Goal: Task Accomplishment & Management: Manage account settings

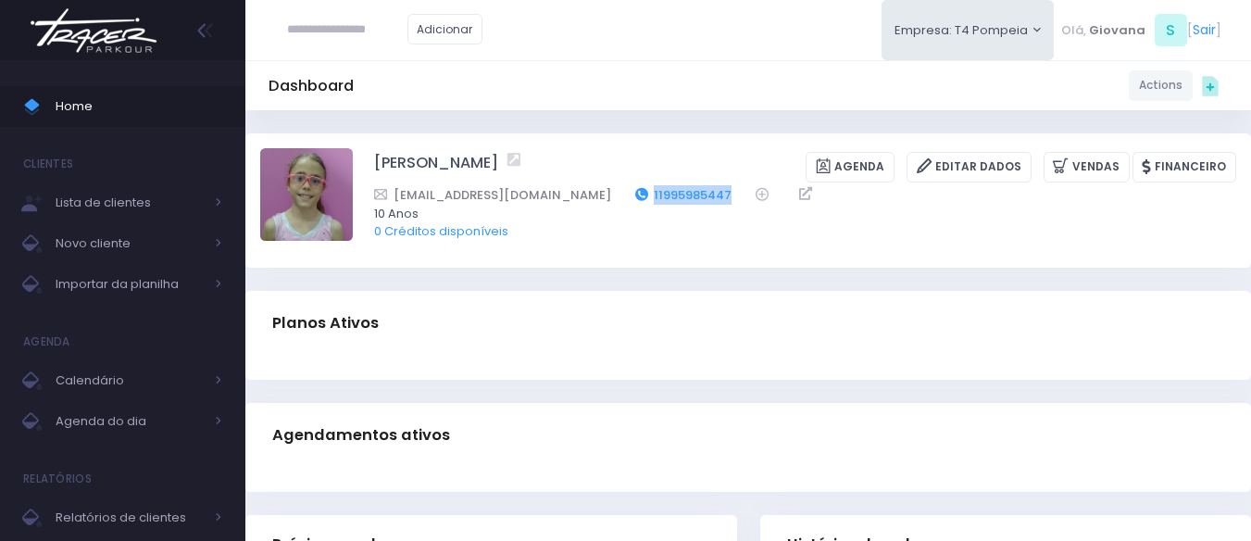
drag, startPoint x: 695, startPoint y: 193, endPoint x: 600, endPoint y: 200, distance: 95.6
click at [600, 200] on div "van.magalhaes@gmail.com 11995985447" at bounding box center [793, 194] width 838 height 19
copy link "11995985447"
click at [87, 108] on span "Home" at bounding box center [139, 106] width 167 height 24
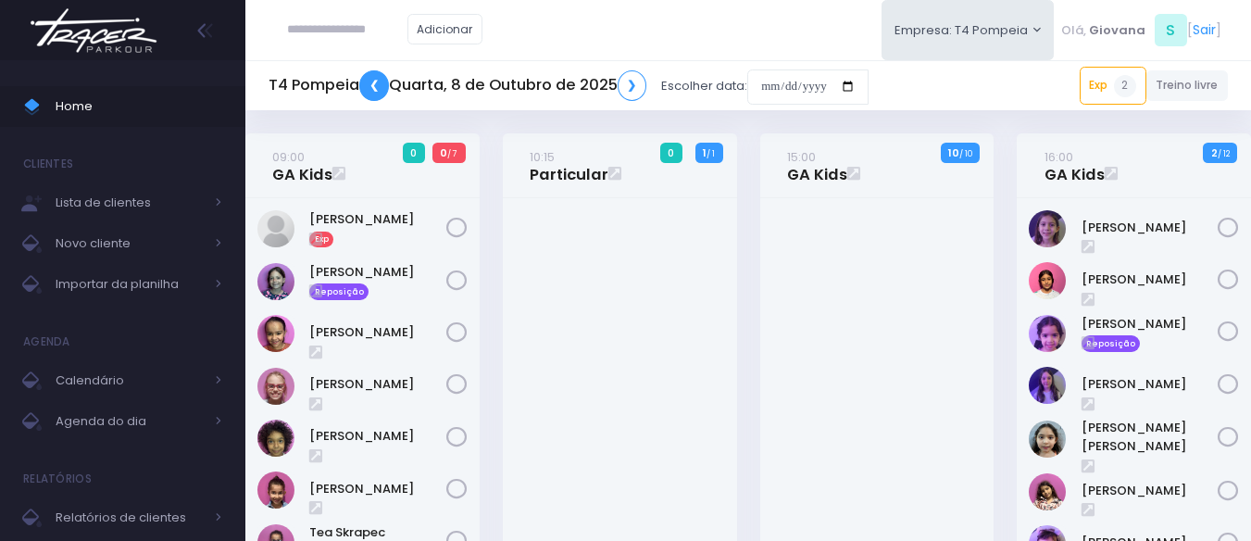
click at [380, 84] on link "❮" at bounding box center [374, 85] width 30 height 31
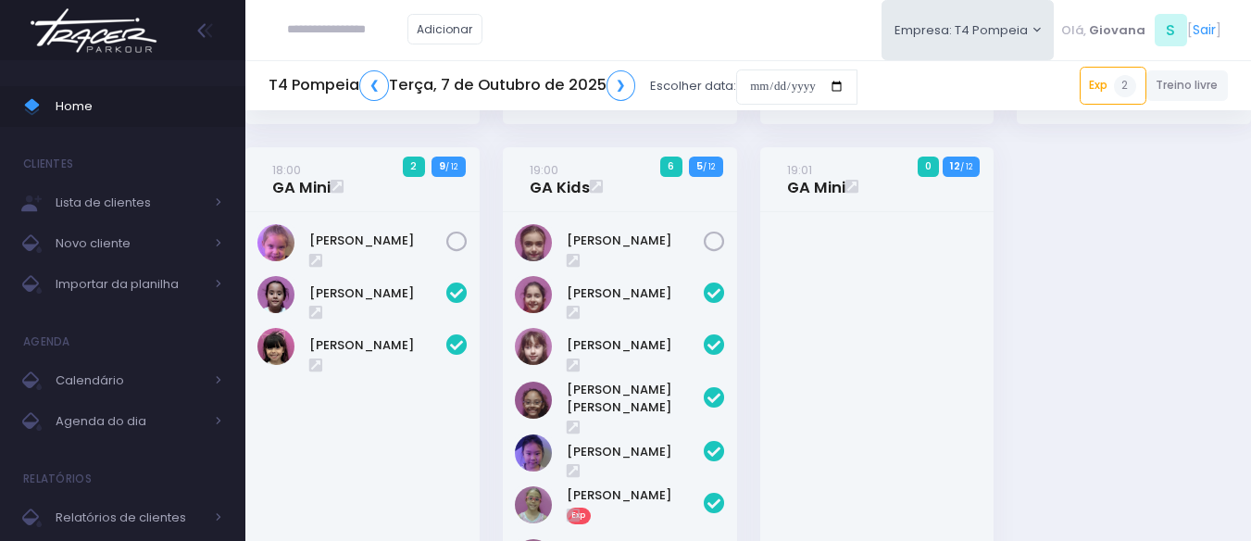
scroll to position [632, 0]
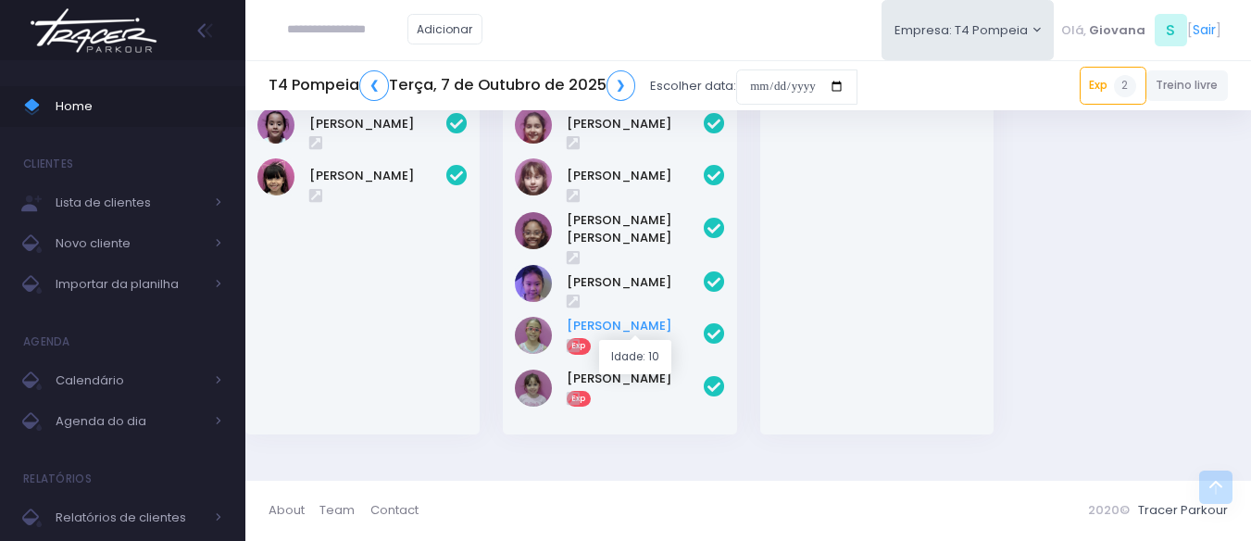
click at [638, 319] on link "Nina Magalhães" at bounding box center [635, 326] width 137 height 19
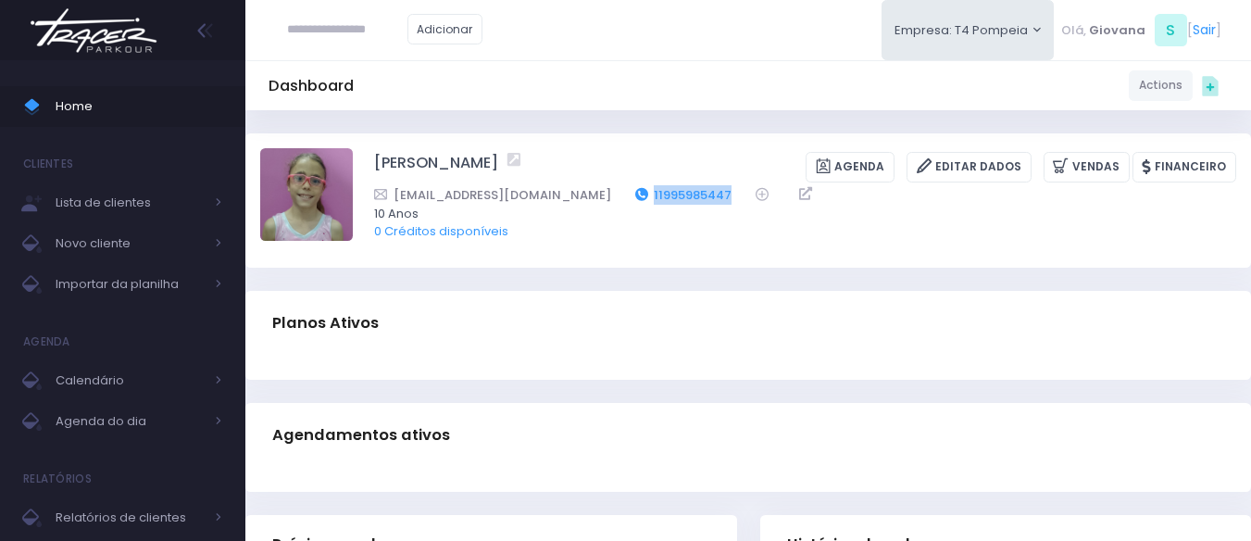
drag, startPoint x: 701, startPoint y: 196, endPoint x: 591, endPoint y: 200, distance: 110.2
click at [591, 200] on div "[EMAIL_ADDRESS][DOMAIN_NAME] 11995985447" at bounding box center [793, 194] width 838 height 19
copy div "11995985447"
drag, startPoint x: 573, startPoint y: 196, endPoint x: 388, endPoint y: 196, distance: 185.1
click at [388, 196] on div "[EMAIL_ADDRESS][DOMAIN_NAME] 11995985447" at bounding box center [793, 194] width 838 height 19
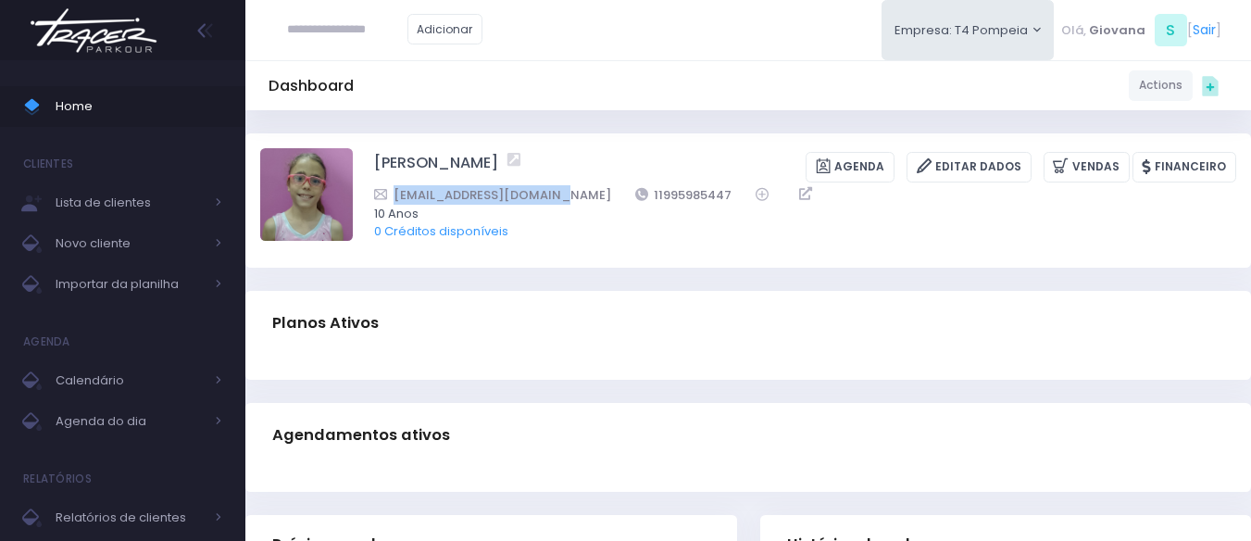
copy link "[EMAIL_ADDRESS][DOMAIN_NAME]"
click at [301, 20] on input "text" at bounding box center [347, 29] width 120 height 35
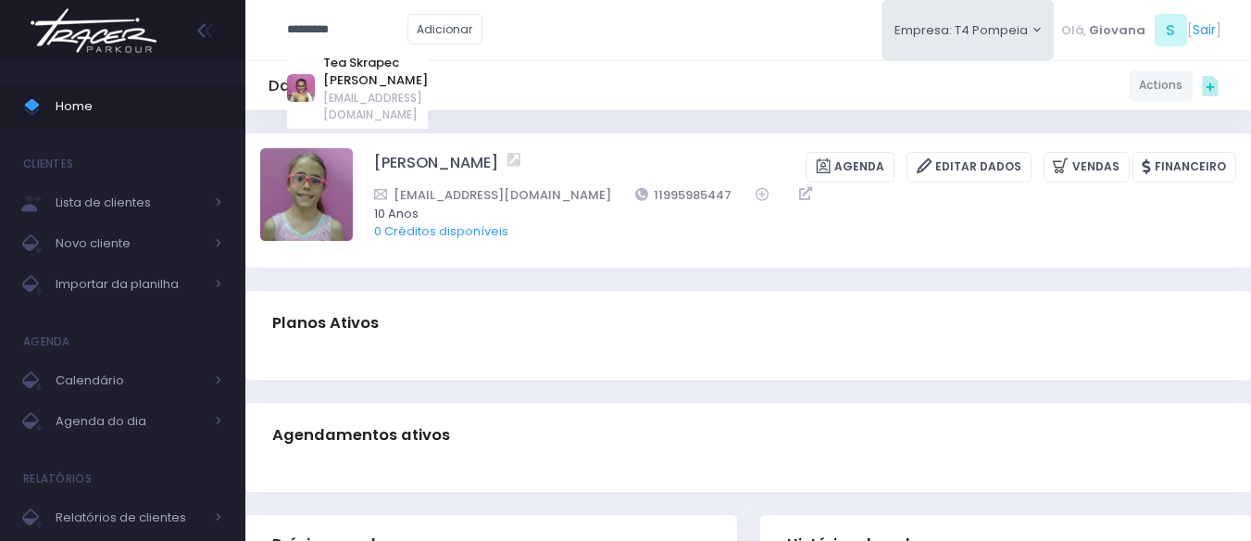
click at [360, 50] on div "Tea Skrapec Betz abetz79@gmail.com" at bounding box center [358, 87] width 142 height 81
type input "**********"
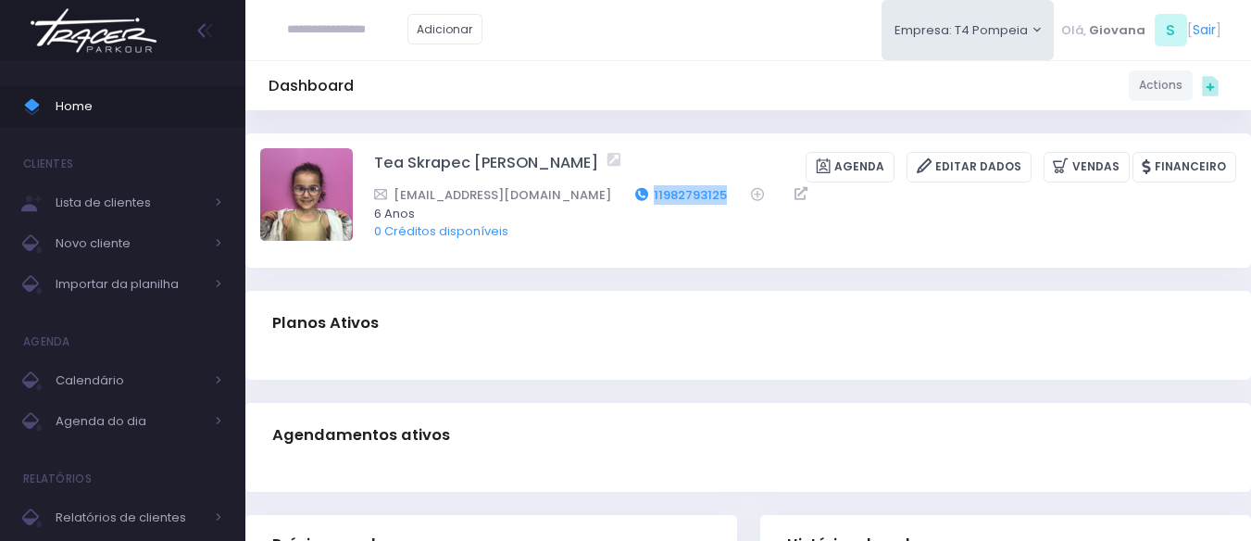
drag, startPoint x: 642, startPoint y: 194, endPoint x: 558, endPoint y: 196, distance: 84.3
click at [558, 196] on div "abetz79@gmail.com 11982793125" at bounding box center [793, 194] width 838 height 19
copy link "11982793125"
click at [380, 36] on input "text" at bounding box center [347, 29] width 120 height 35
type input "*"
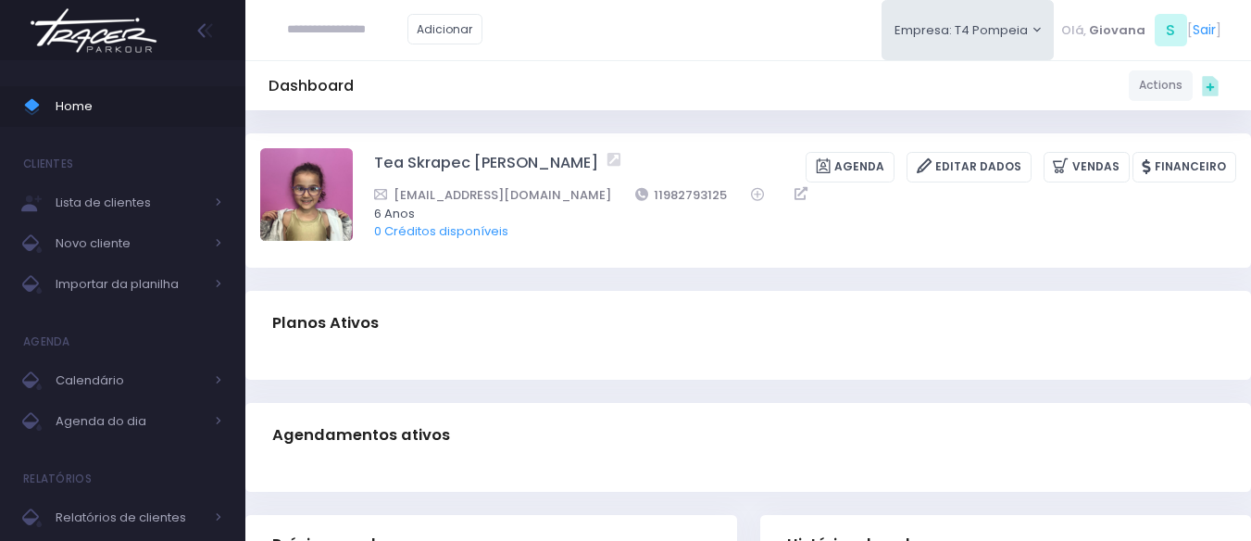
paste input "**********"
drag, startPoint x: 380, startPoint y: 32, endPoint x: 492, endPoint y: 57, distance: 114.8
click at [381, 32] on input "**********" at bounding box center [347, 29] width 120 height 35
type input "*********"
click input "submit" at bounding box center [0, 0] width 0 height 0
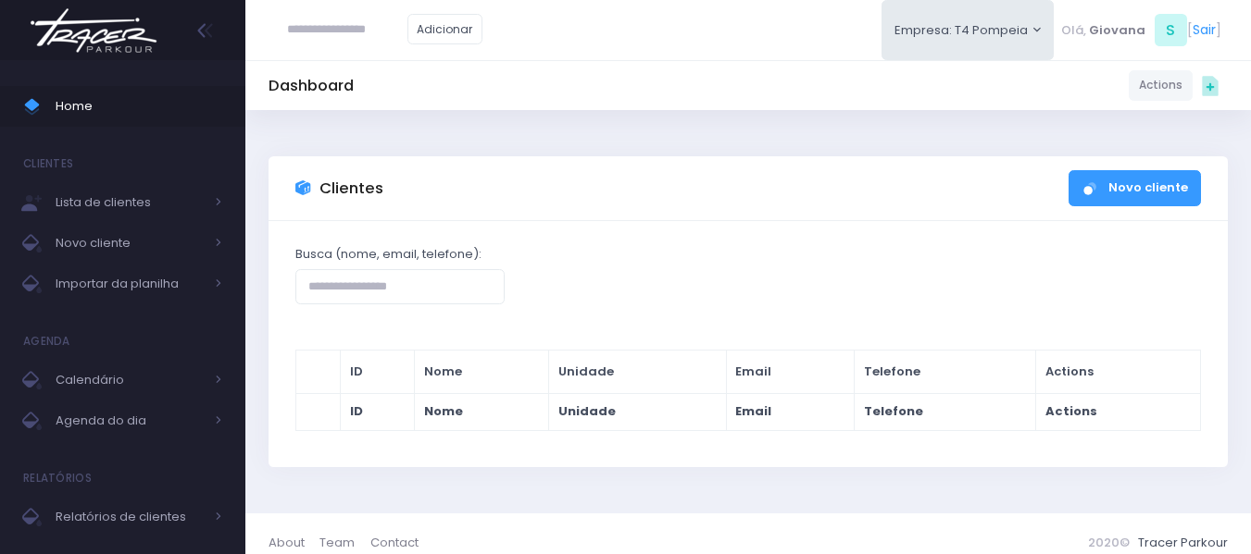
click at [953, 182] on div "Clientes Novo cliente" at bounding box center [747, 188] width 959 height 65
click at [126, 112] on span "Home" at bounding box center [139, 106] width 167 height 24
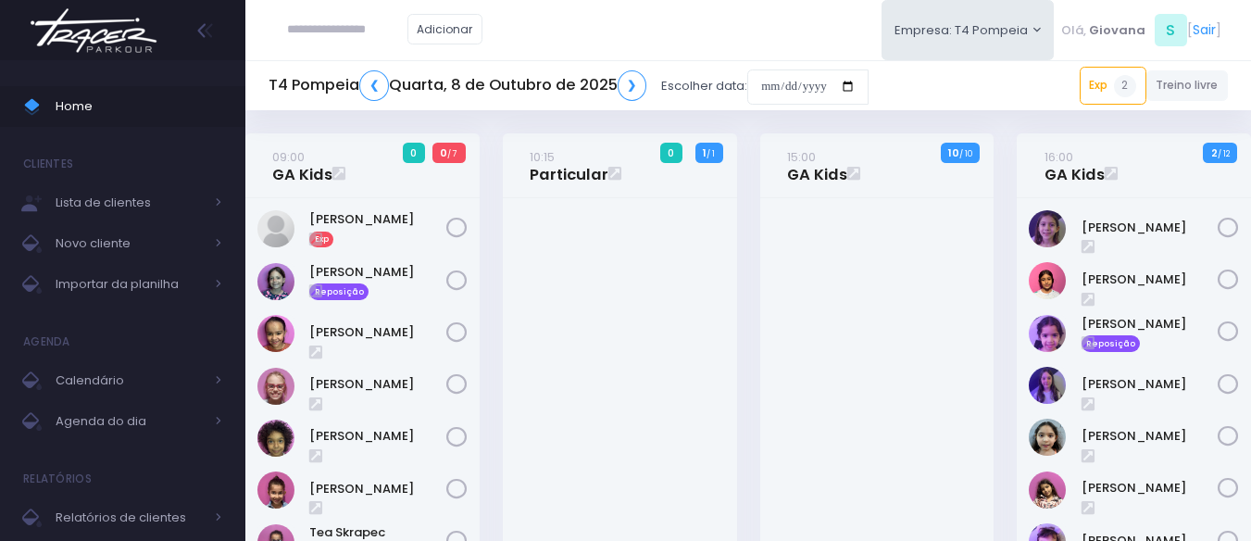
type input "*"
click at [642, 270] on div at bounding box center [620, 470] width 234 height 545
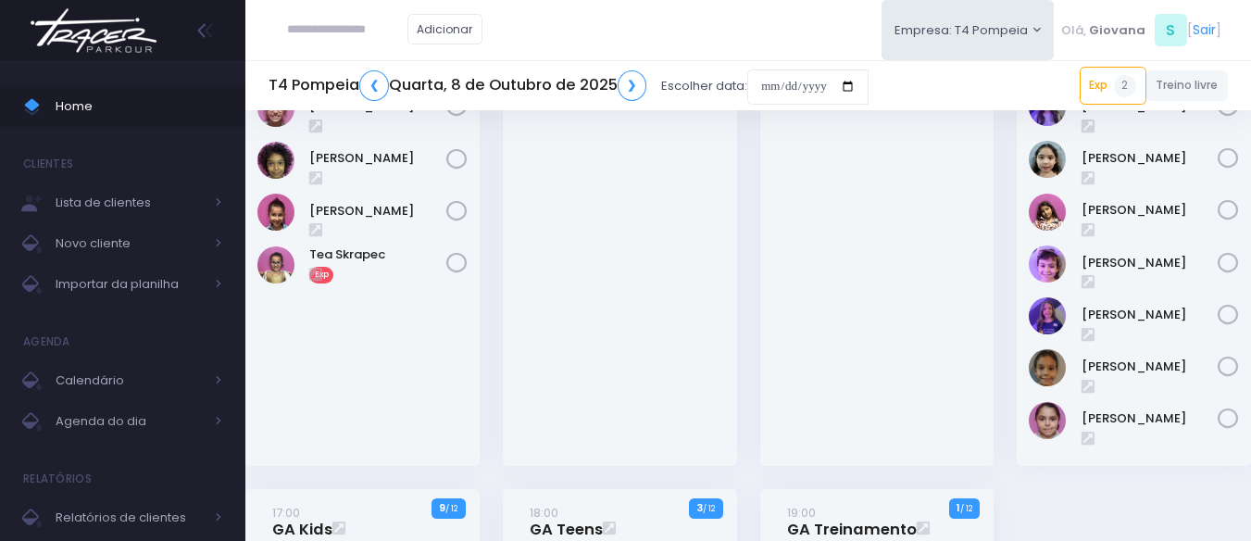
scroll to position [370, 0]
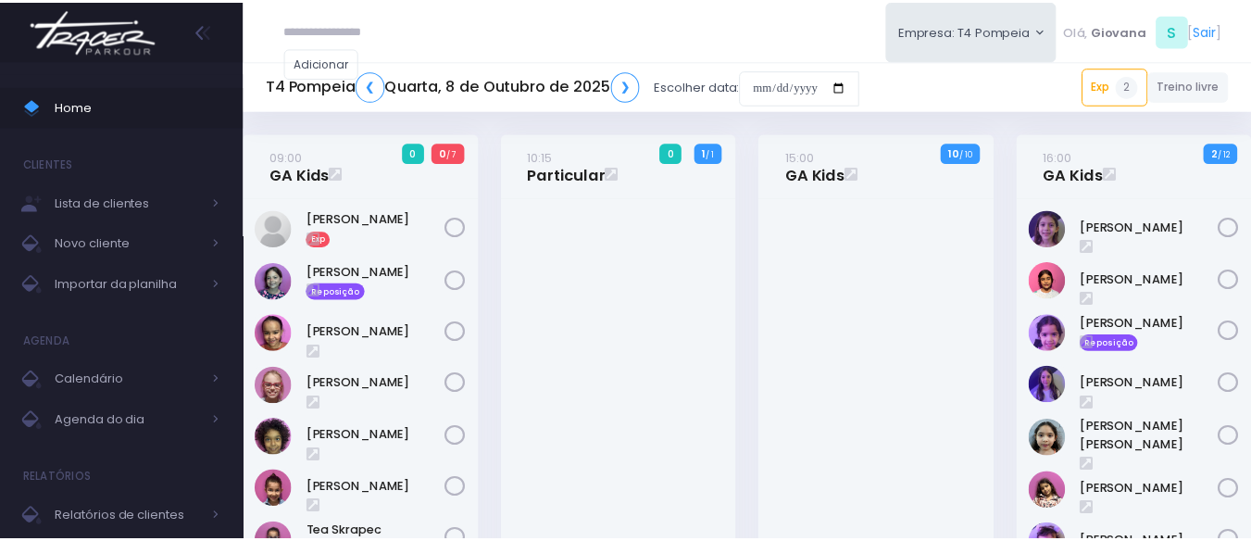
scroll to position [370, 0]
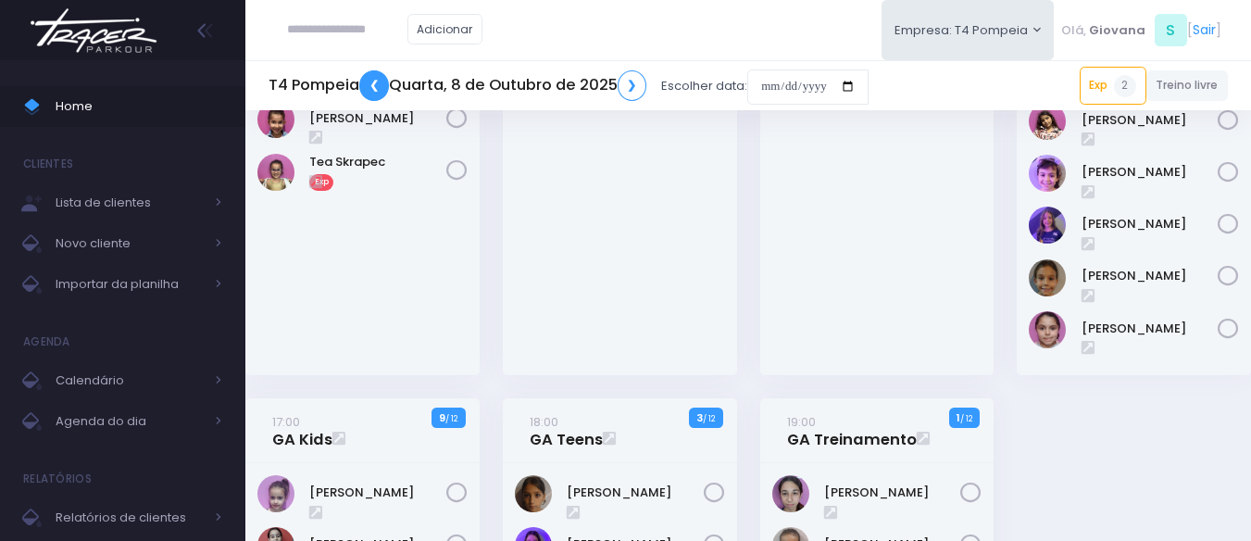
click at [373, 78] on link "❮" at bounding box center [374, 85] width 30 height 31
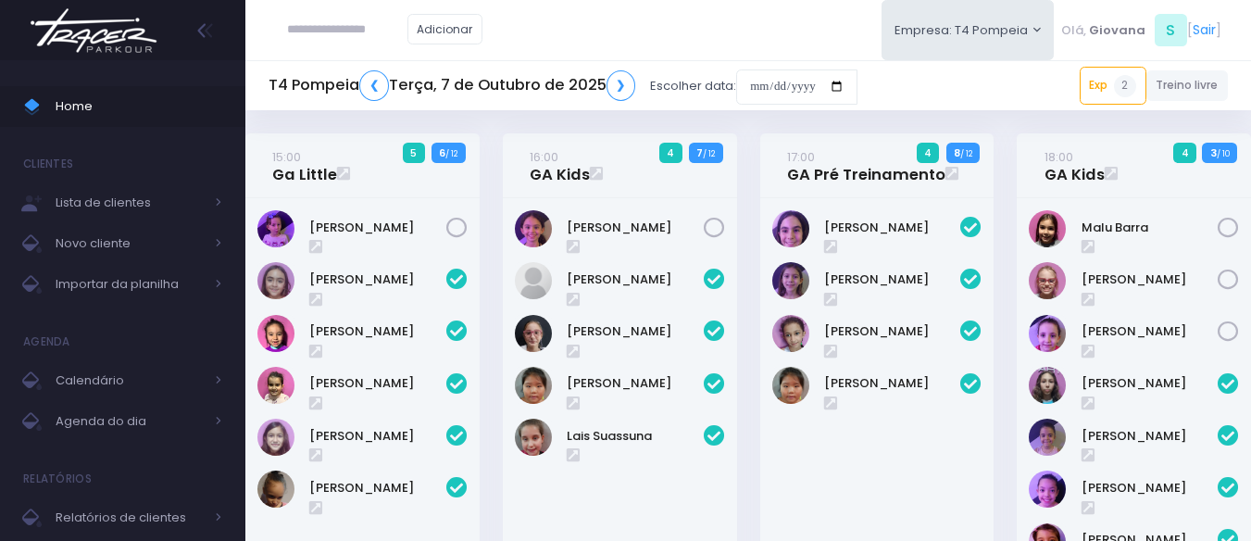
click at [752, 306] on div "17:00 GA Pré Treinamento 4 8 / 12" at bounding box center [876, 371] width 257 height 477
click at [384, 82] on link "❮" at bounding box center [374, 85] width 30 height 31
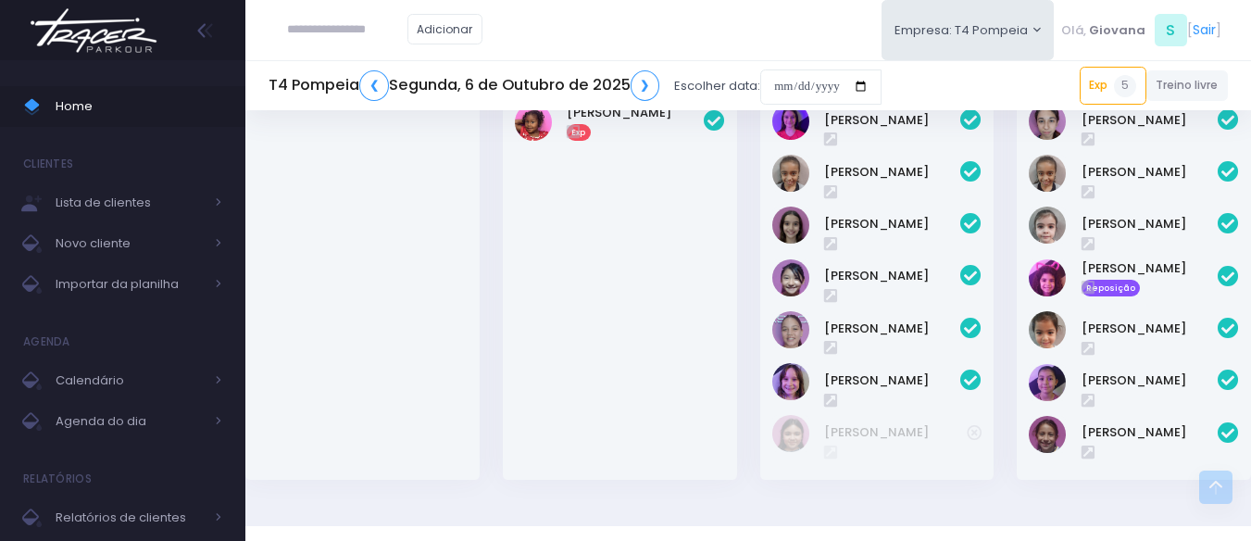
scroll to position [788, 0]
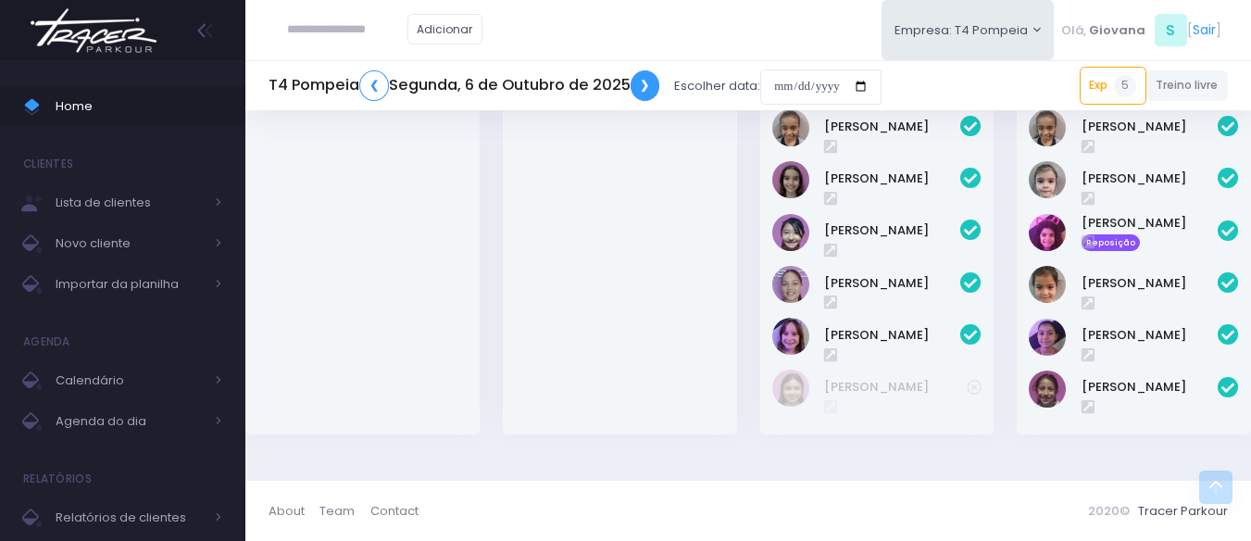
click at [642, 87] on link "❯" at bounding box center [645, 85] width 30 height 31
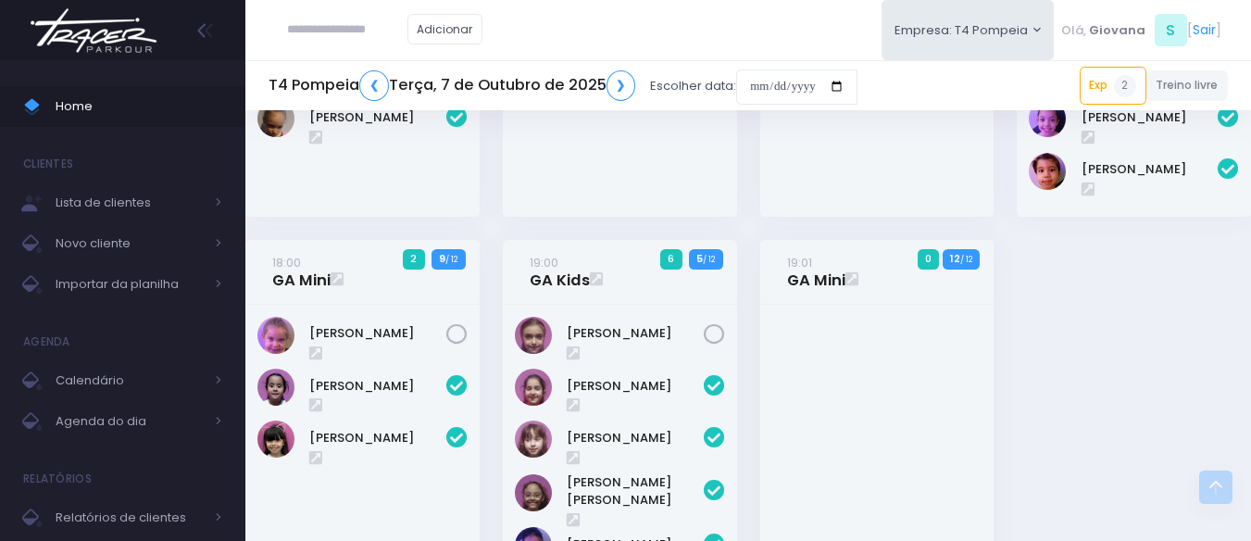
scroll to position [93, 0]
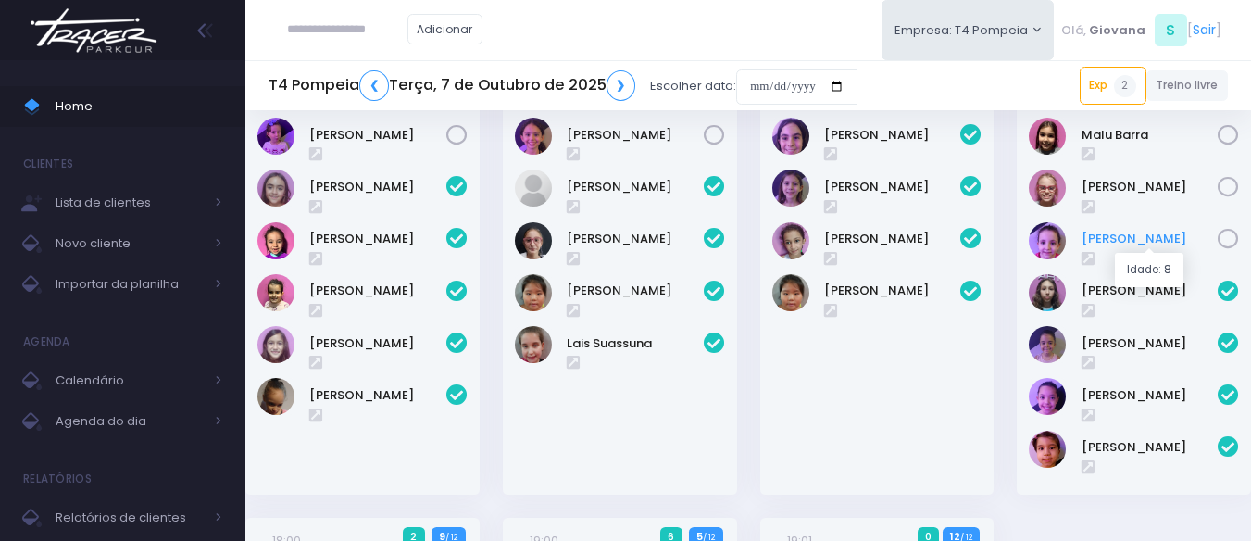
click at [1111, 243] on link "Rafaella Westphalen" at bounding box center [1149, 239] width 137 height 19
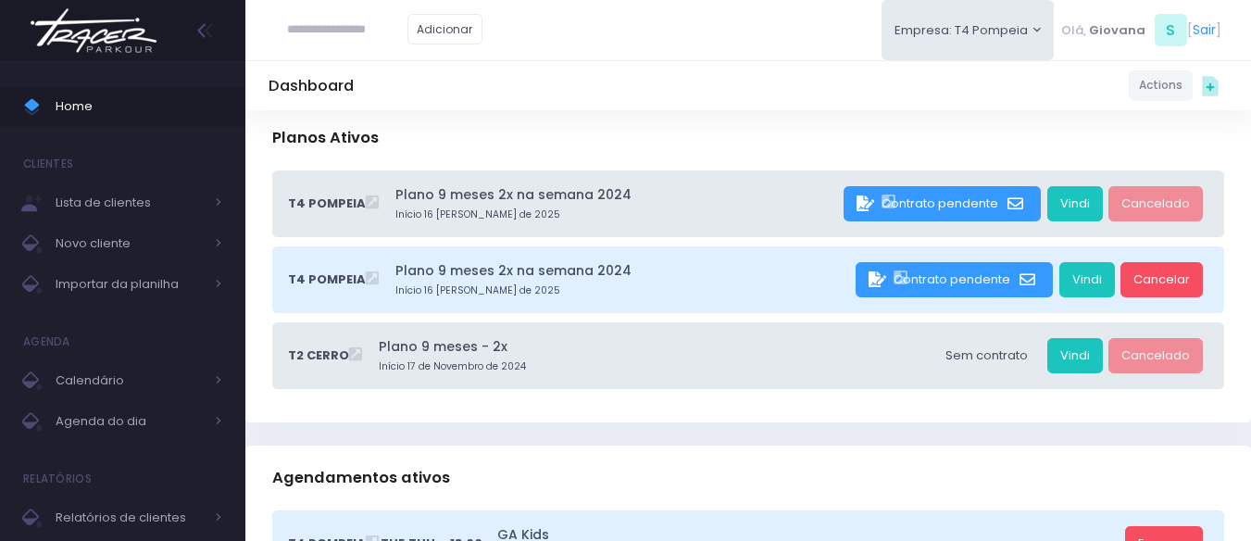
scroll to position [370, 0]
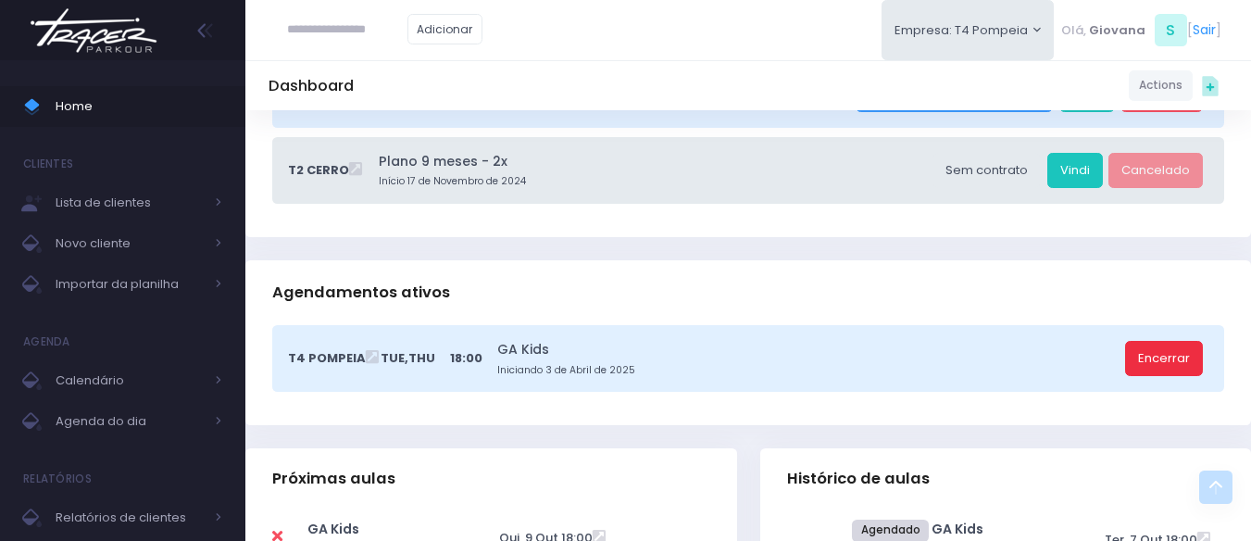
click at [1177, 367] on link "Encerrar" at bounding box center [1164, 358] width 78 height 35
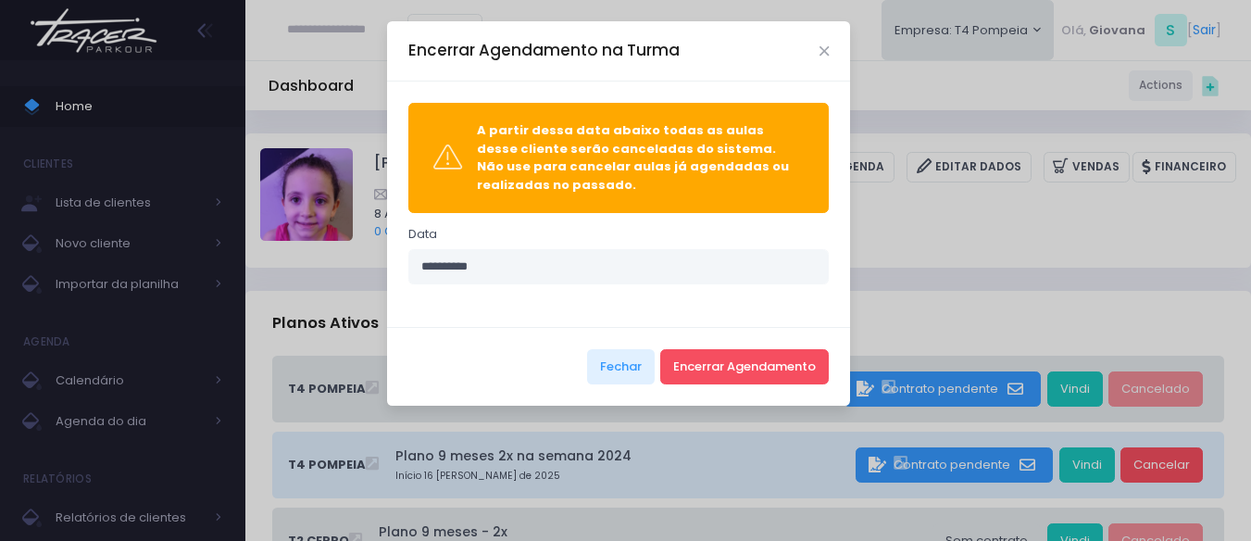
click at [841, 367] on div "Fechar Encerrar Agendamento" at bounding box center [618, 366] width 463 height 79
click at [795, 368] on button "Encerrar Agendamento" at bounding box center [744, 366] width 168 height 35
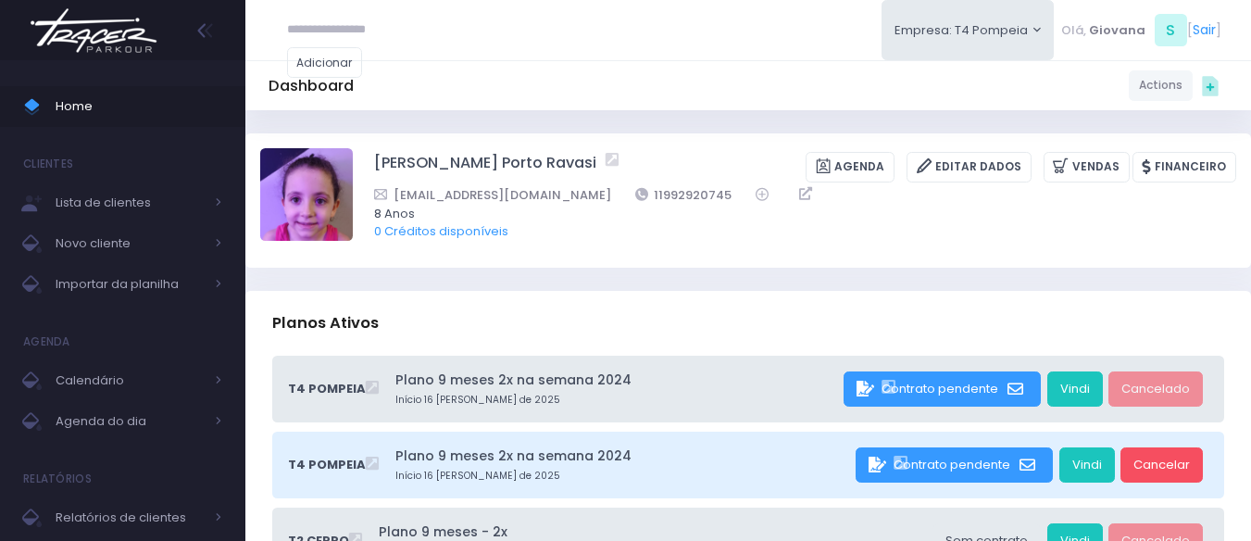
scroll to position [185, 0]
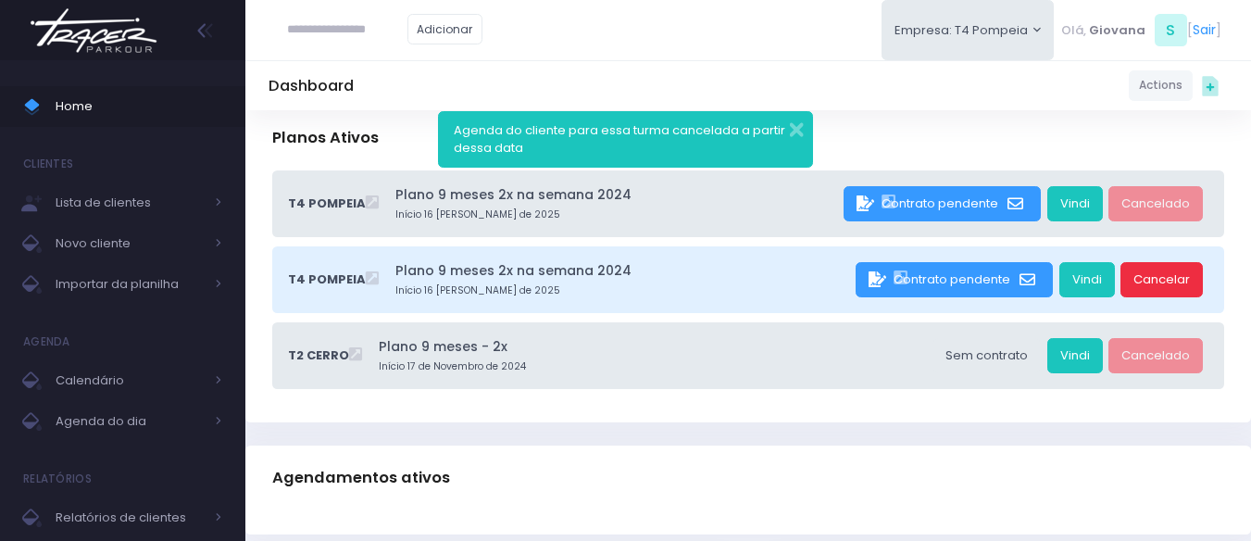
click at [1168, 279] on link "Cancelar" at bounding box center [1161, 279] width 82 height 35
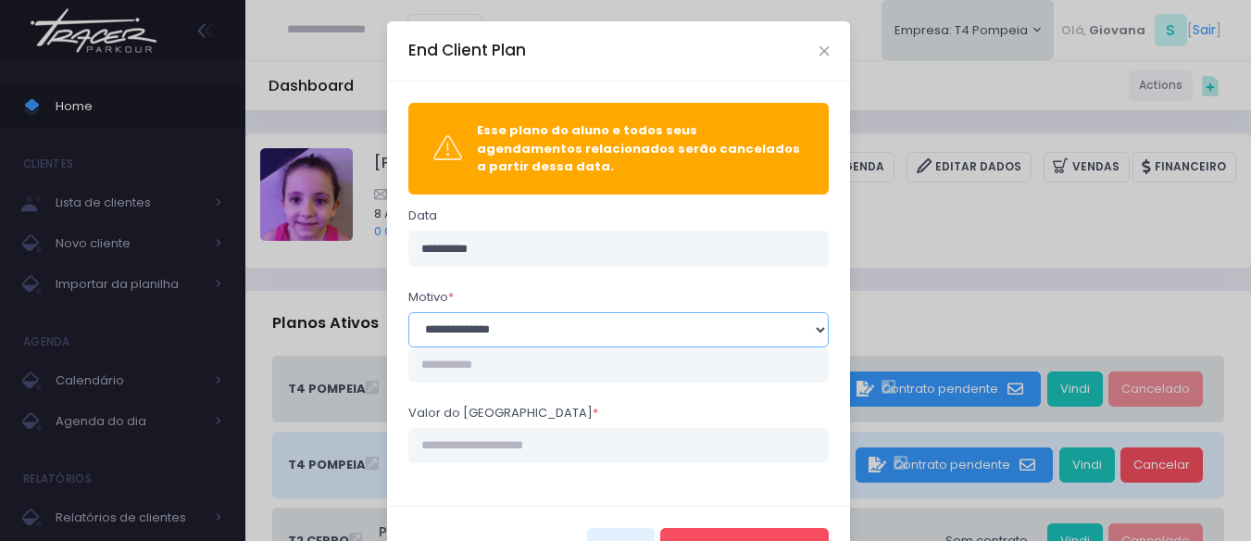
click at [565, 318] on select "**********" at bounding box center [618, 329] width 421 height 35
select select "*"
click at [408, 312] on select "**********" at bounding box center [618, 329] width 421 height 35
click at [593, 347] on input "text" at bounding box center [618, 364] width 421 height 35
type input "**********"
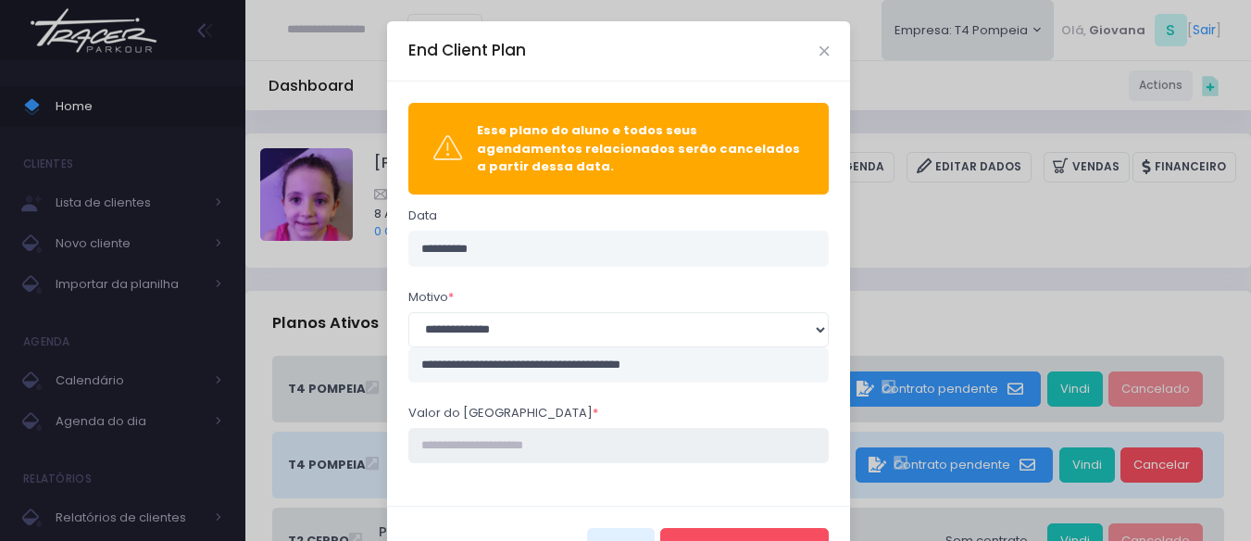
click at [532, 429] on input "Valor do estorno *" at bounding box center [618, 445] width 421 height 35
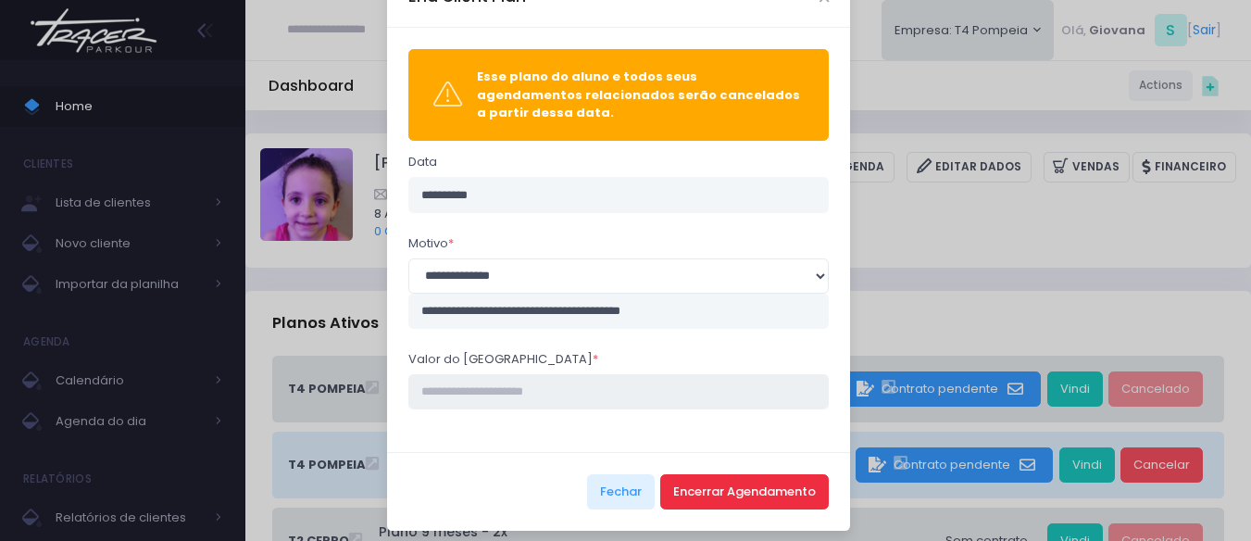
type input "****"
click at [737, 480] on button "Encerrar Agendamento" at bounding box center [744, 491] width 168 height 35
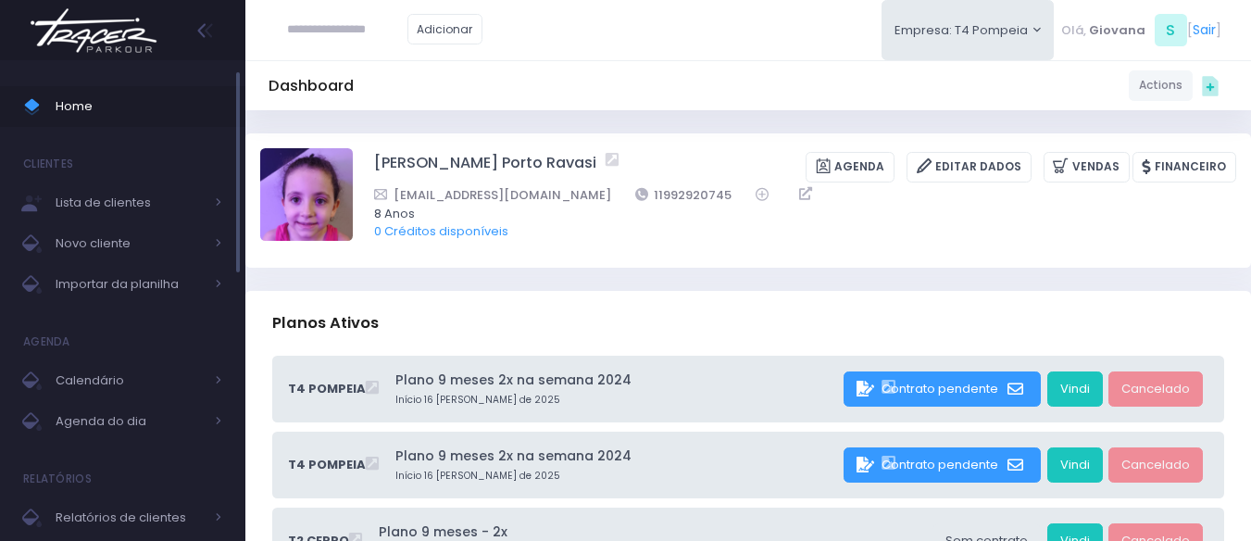
drag, startPoint x: 0, startPoint y: 0, endPoint x: 72, endPoint y: 104, distance: 126.3
click at [72, 104] on span "Home" at bounding box center [139, 106] width 167 height 24
